Goal: Find specific page/section: Find specific page/section

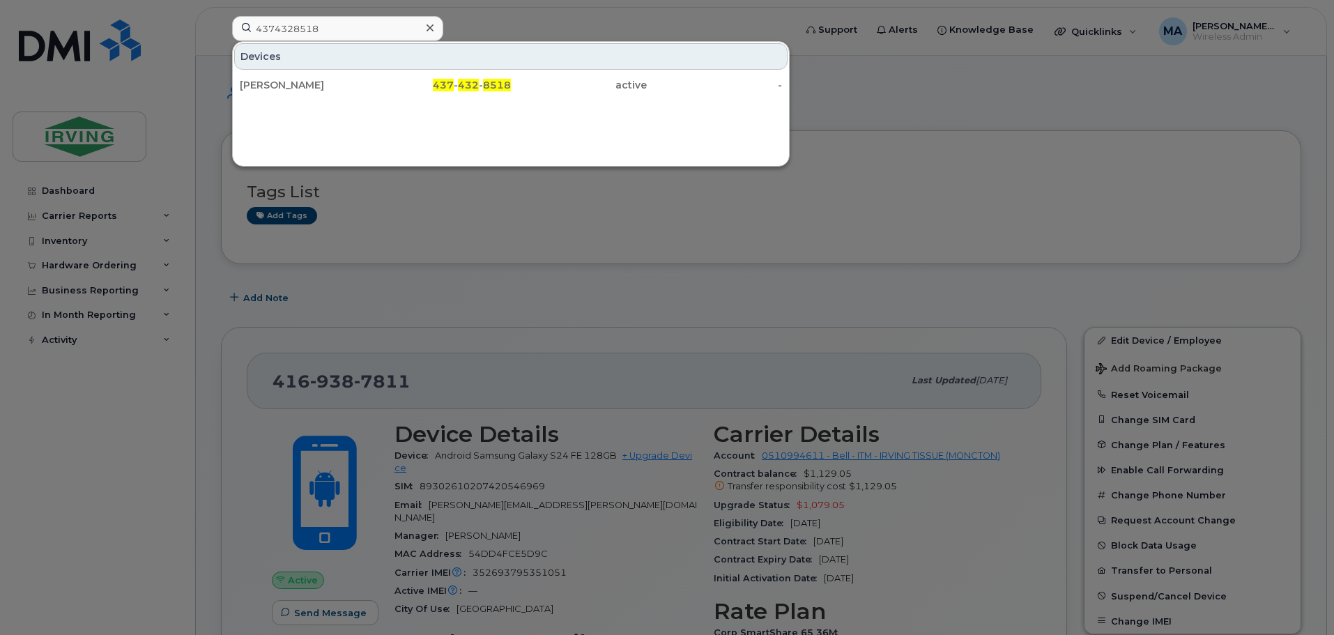
scroll to position [349, 0]
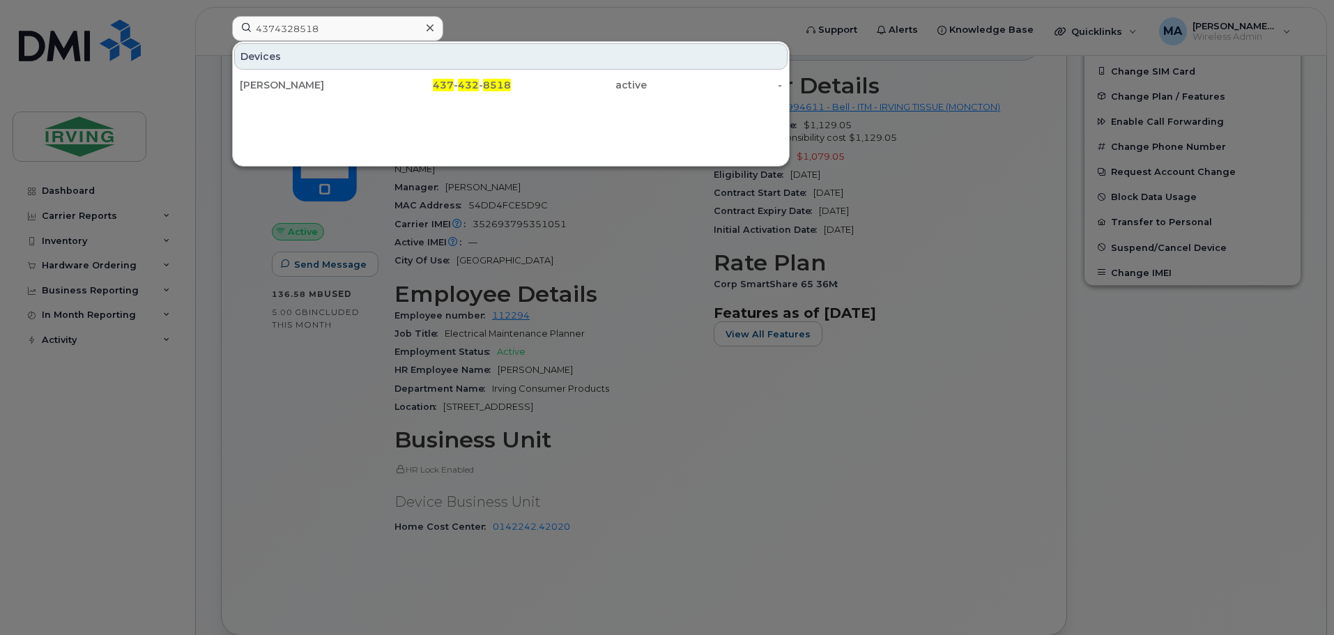
drag, startPoint x: 310, startPoint y: 15, endPoint x: 298, endPoint y: 22, distance: 13.7
click at [310, 15] on div at bounding box center [667, 317] width 1334 height 635
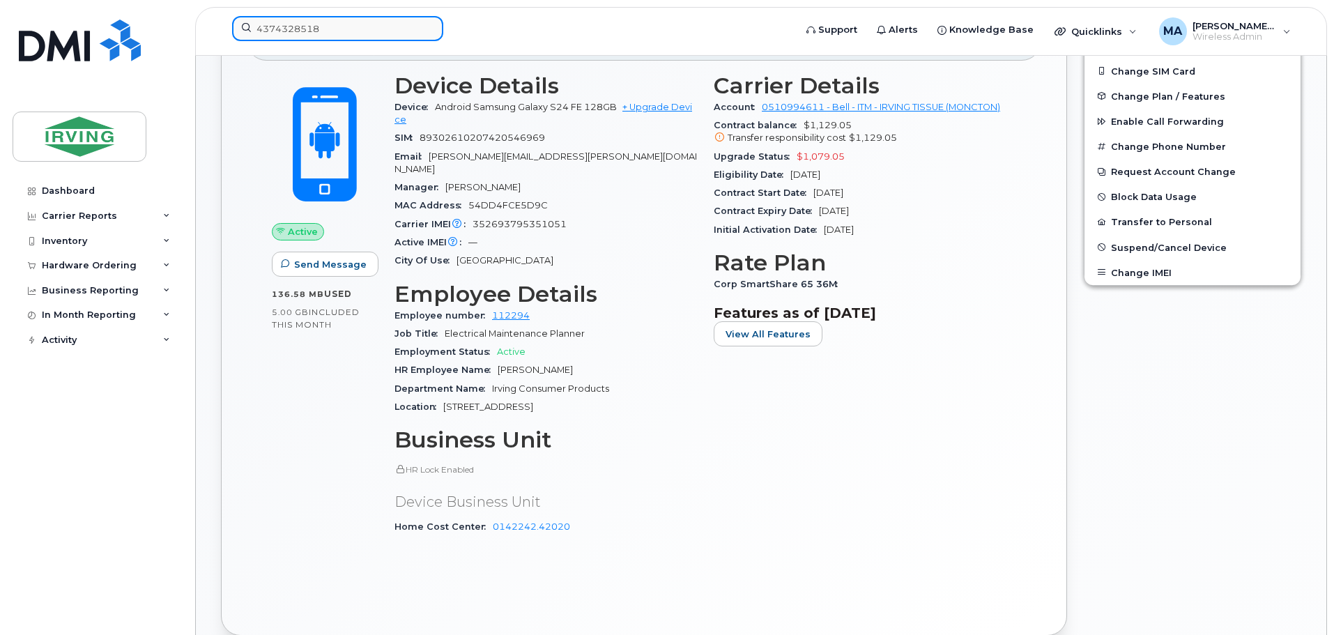
click at [293, 24] on input "4374328518" at bounding box center [337, 28] width 211 height 25
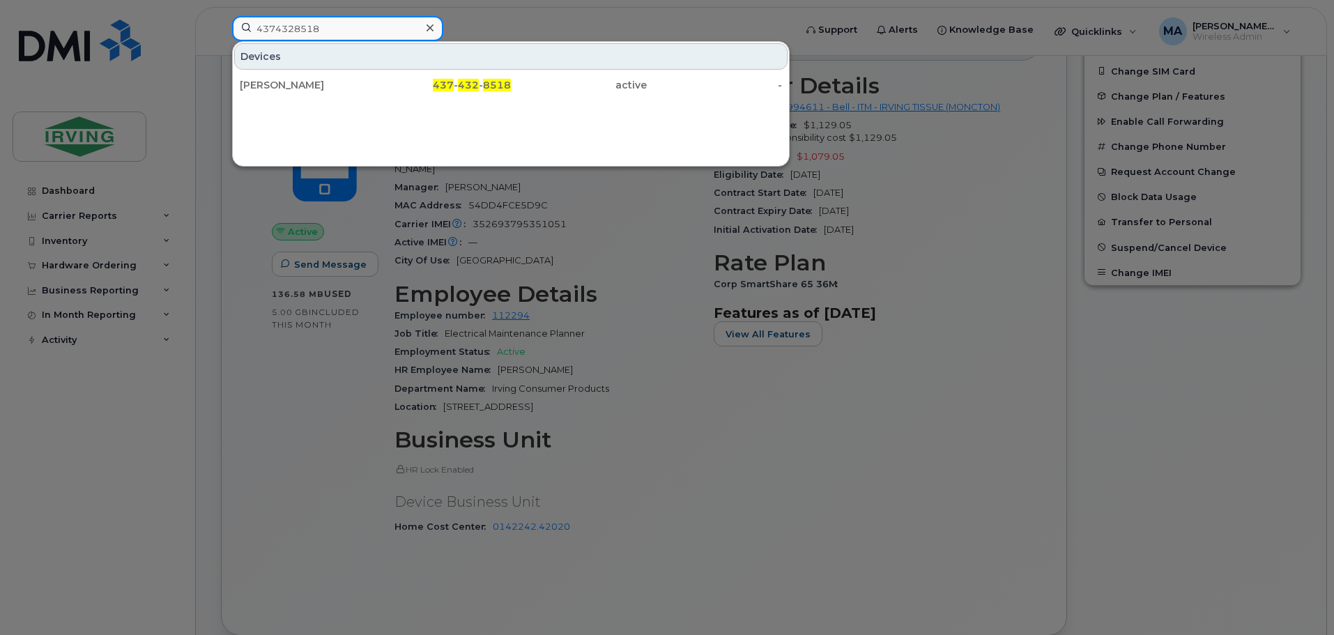
click at [293, 24] on input "4374328518" at bounding box center [337, 28] width 211 height 25
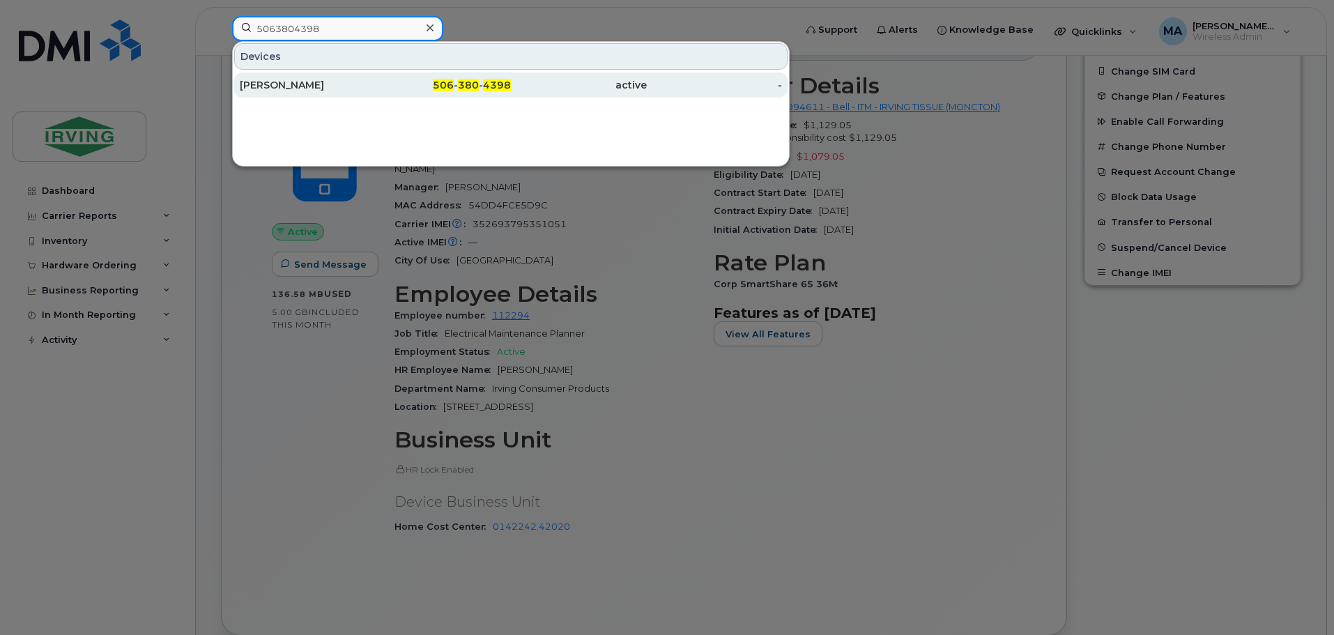
type input "5063804398"
click at [336, 89] on div "[PERSON_NAME]" at bounding box center [308, 85] width 136 height 14
click at [293, 88] on div "[PERSON_NAME]" at bounding box center [308, 85] width 136 height 14
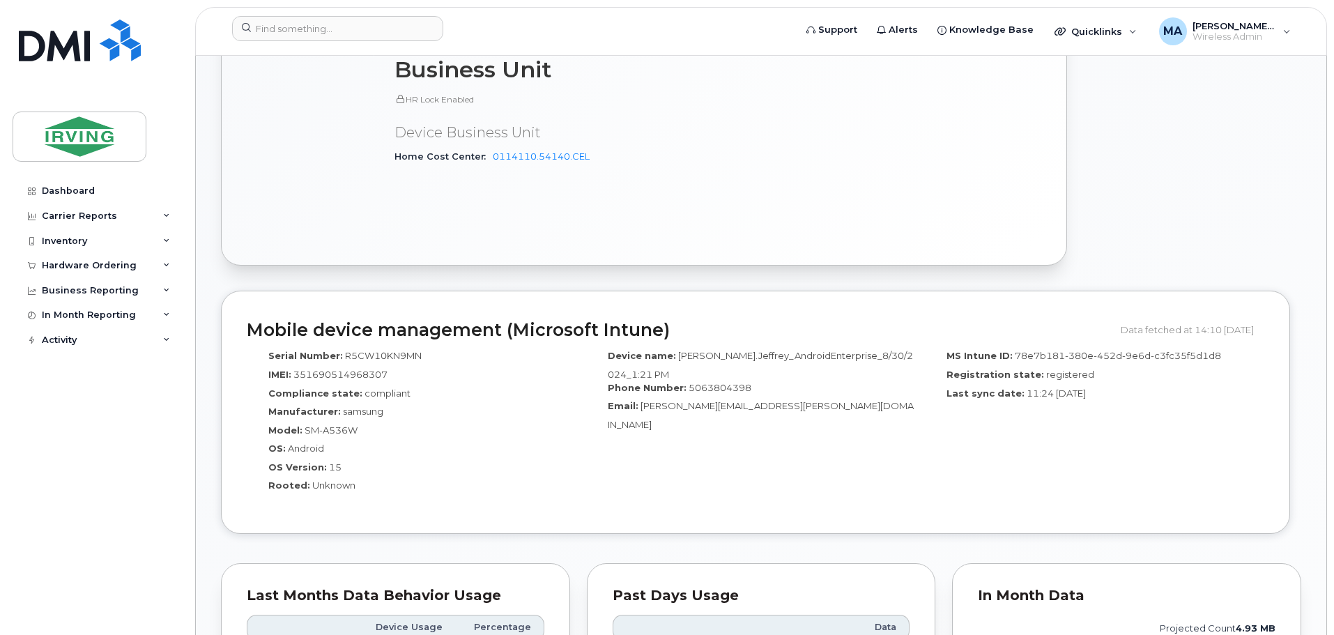
scroll to position [767, 0]
